Goal: Transaction & Acquisition: Book appointment/travel/reservation

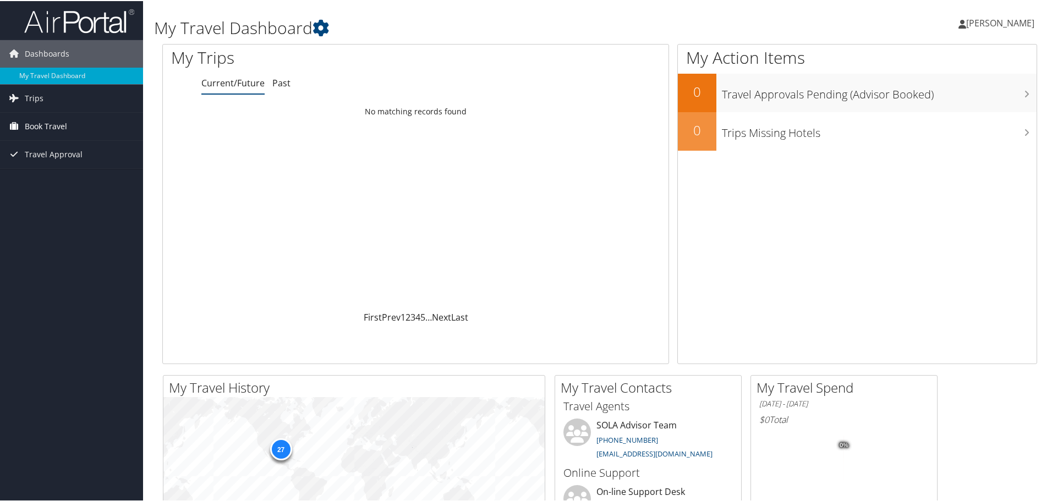
click at [74, 125] on link "Book Travel" at bounding box center [71, 126] width 143 height 28
click at [54, 166] on link "Book/Manage Online Trips" at bounding box center [71, 164] width 143 height 17
